Goal: Task Accomplishment & Management: Use online tool/utility

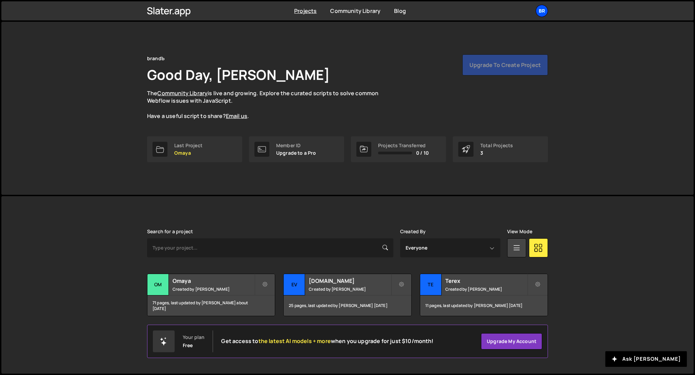
click at [543, 12] on div "br" at bounding box center [542, 11] width 12 height 12
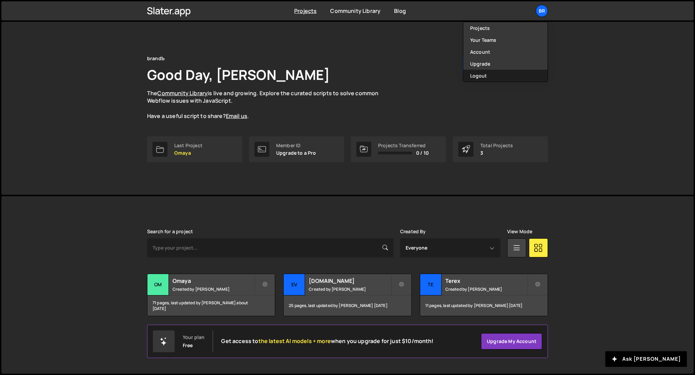
click at [507, 72] on button "Logout" at bounding box center [505, 76] width 84 height 12
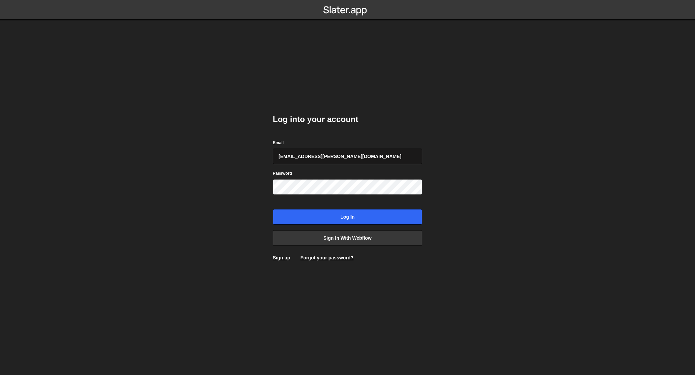
click at [341, 162] on input "[EMAIL_ADDRESS][PERSON_NAME][DOMAIN_NAME]" at bounding box center [348, 156] width 150 height 16
type input "[EMAIL_ADDRESS][DOMAIN_NAME]"
click at [334, 213] on input "Log in" at bounding box center [348, 217] width 150 height 16
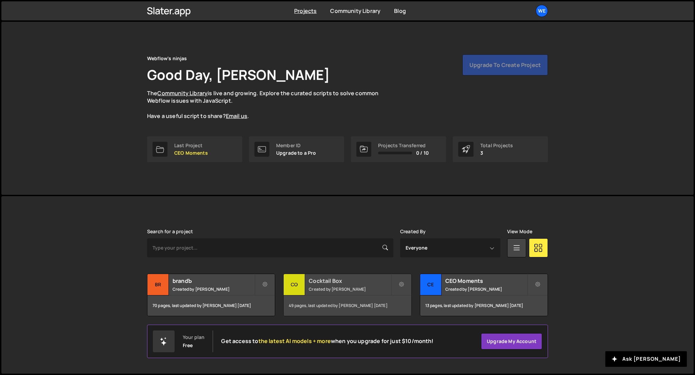
click at [341, 285] on div "Cocktail Box Created by Georgi Tsonev" at bounding box center [347, 284] width 127 height 21
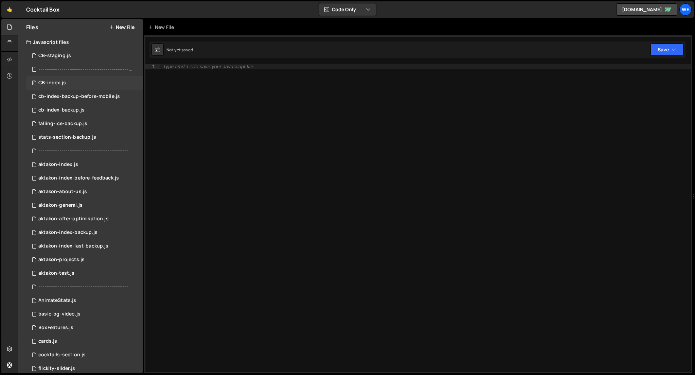
click at [82, 83] on div "0 CB-index.js 0" at bounding box center [84, 83] width 117 height 14
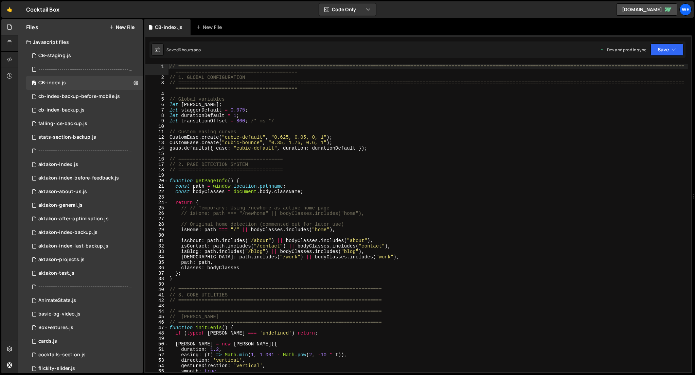
click at [359, 155] on div "// ============================================================================…" at bounding box center [428, 226] width 520 height 324
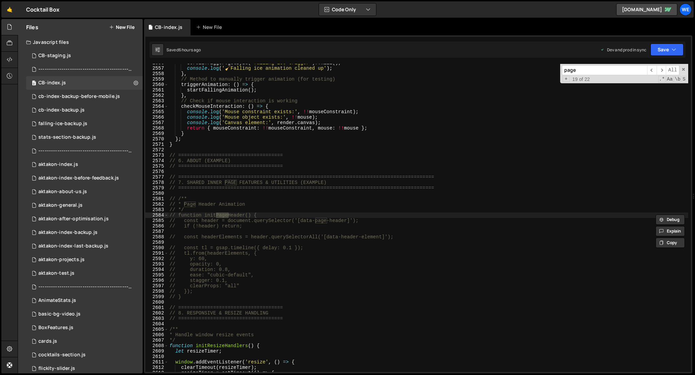
scroll to position [10827, 0]
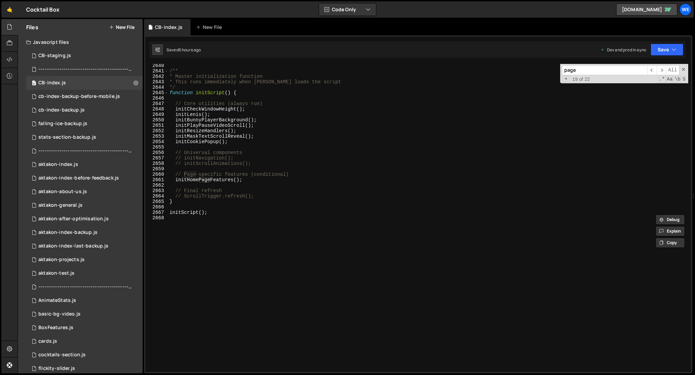
type input "page"
click at [248, 133] on div "/** * Master initialization function * This runs immediately when Slater loads …" at bounding box center [428, 222] width 520 height 319
drag, startPoint x: 248, startPoint y: 111, endPoint x: 177, endPoint y: 109, distance: 71.0
click at [177, 109] on div "/** * Master initialization function * This runs immediately when Slater loads …" at bounding box center [428, 222] width 520 height 319
type textarea "initCheckWindowHeight();"
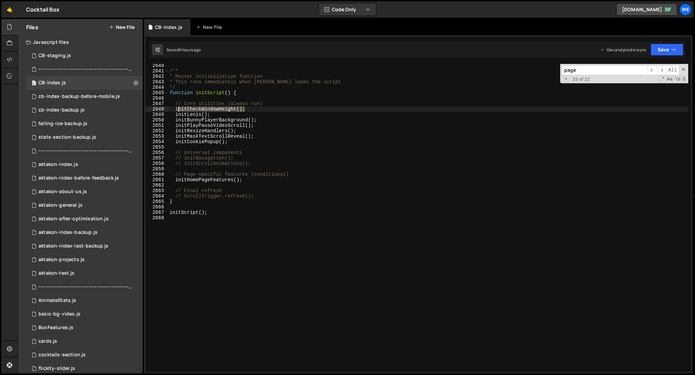
type input "initCheckWindowHeight();"
click at [651, 70] on span "​" at bounding box center [652, 70] width 10 height 10
click at [261, 109] on div "/** * Master initialization function * This runs immediately when Slater loads …" at bounding box center [428, 218] width 520 height 308
drag, startPoint x: 243, startPoint y: 108, endPoint x: 204, endPoint y: 105, distance: 38.5
click at [205, 105] on div "/** * Master initialization function * This runs immediately when Slater loads …" at bounding box center [428, 222] width 520 height 319
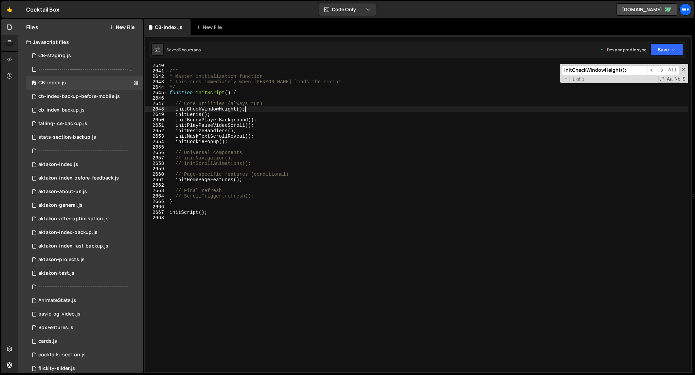
type textarea "// Core utilities (always run) initCheckWindowHeight();"
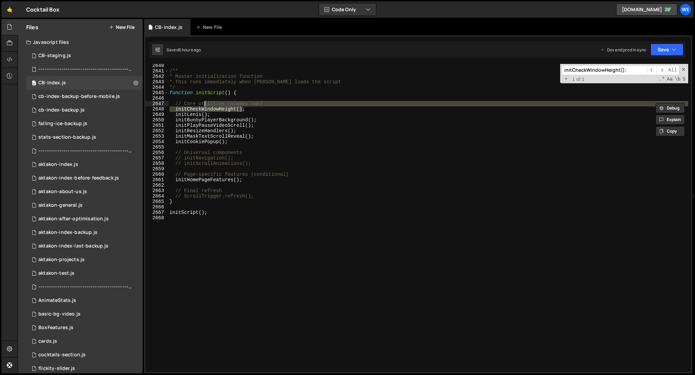
type input "ilities (always run) initCheckWindowHeight()"
click at [244, 116] on div "/** * Master initialization function * This runs immediately when Slater loads …" at bounding box center [428, 222] width 520 height 319
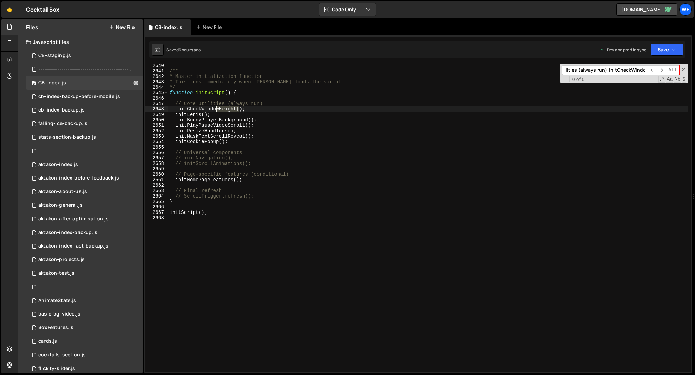
drag, startPoint x: 241, startPoint y: 110, endPoint x: 230, endPoint y: 113, distance: 11.5
click at [214, 109] on div "/** * Master initialization function * This runs immediately when Slater loads …" at bounding box center [428, 222] width 520 height 319
type textarea "initCheckWindowHeight();"
type input "owHeight("
click at [650, 70] on span "​" at bounding box center [652, 70] width 10 height 10
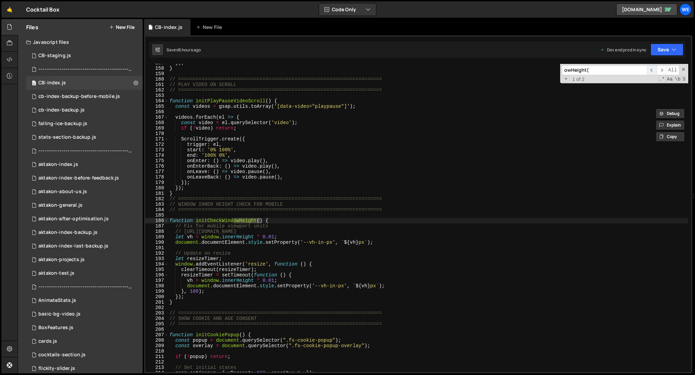
scroll to position [662, 0]
click at [328, 238] on div "}) ; } // =====================================================================…" at bounding box center [428, 219] width 520 height 319
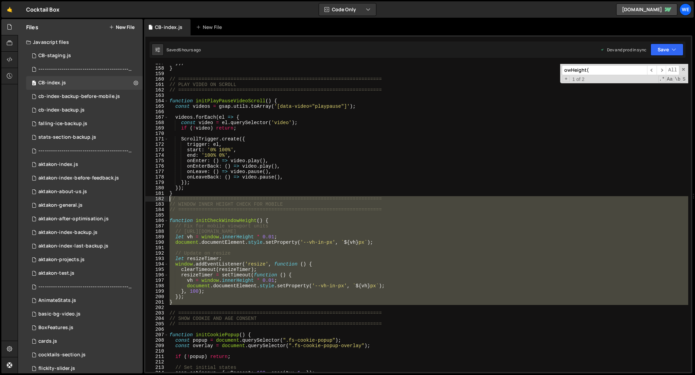
drag, startPoint x: 173, startPoint y: 297, endPoint x: 168, endPoint y: 198, distance: 99.3
click at [168, 198] on div "let vh = window.innerHeight * 0.01; 157 158 159 160 161 162 163 164 165 166 167…" at bounding box center [418, 218] width 546 height 308
type textarea "// ====================================================================== // WI…"
